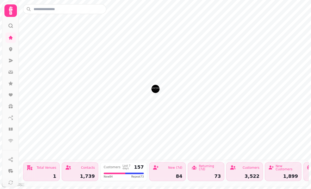
click at [10, 128] on icon at bounding box center [11, 129] width 4 height 3
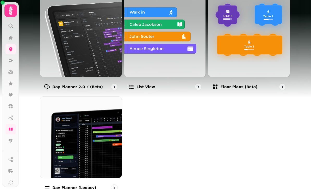
scroll to position [84, 0]
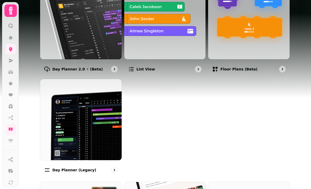
click at [73, 170] on p "Day planner (legacy)" at bounding box center [74, 170] width 44 height 5
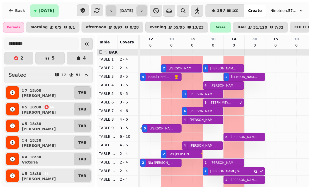
scroll to position [0, 227]
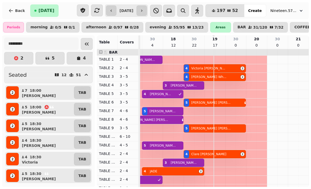
click at [88, 42] on icon "Collapse sidebar" at bounding box center [87, 44] width 6 height 6
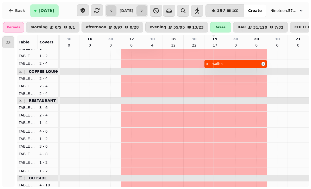
scroll to position [0, 0]
